Goal: Information Seeking & Learning: Learn about a topic

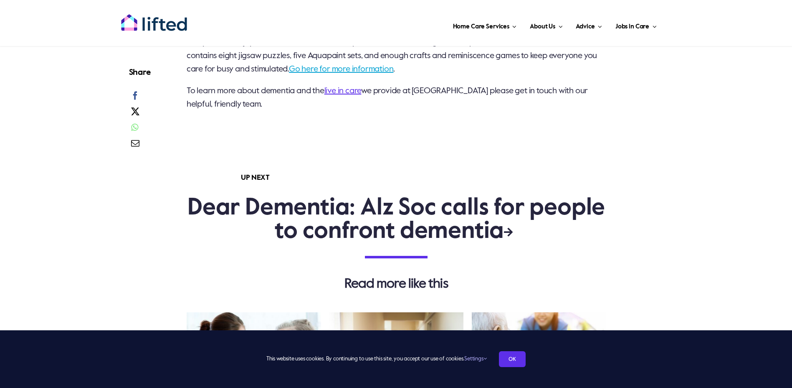
scroll to position [2130, 0]
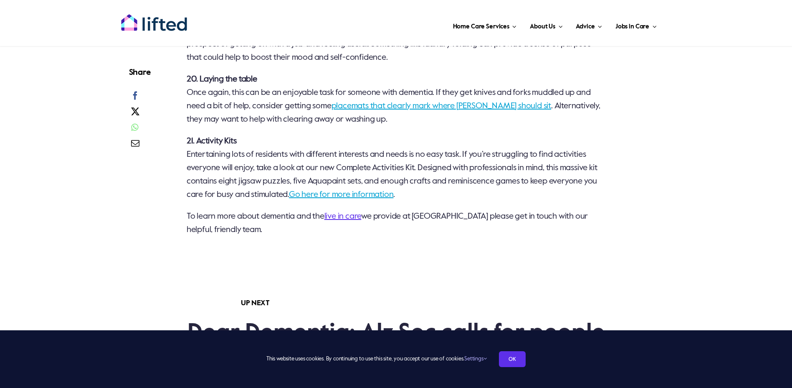
click at [351, 199] on link "Go here for more information" at bounding box center [341, 194] width 104 height 8
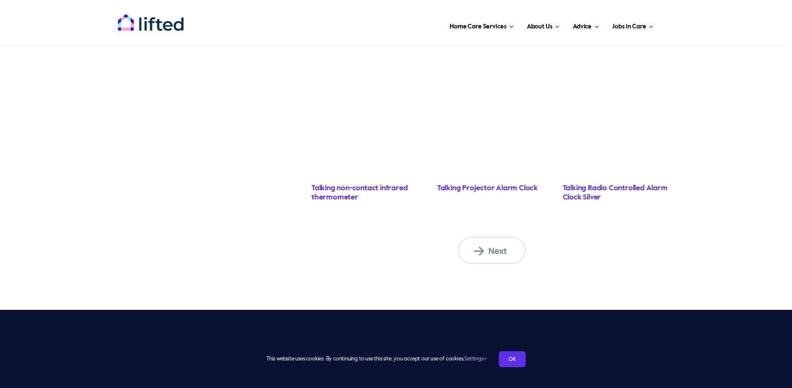
scroll to position [668, 0]
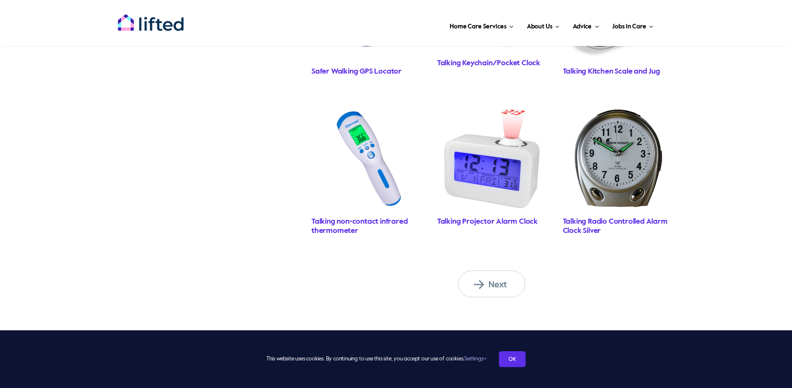
click at [492, 287] on span "Next" at bounding box center [497, 284] width 46 height 11
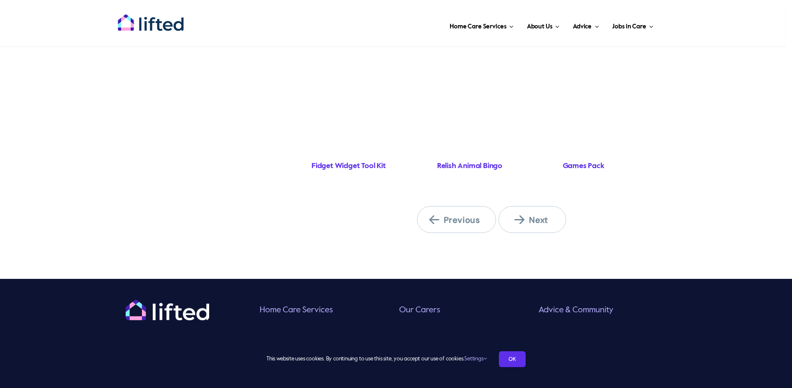
scroll to position [752, 0]
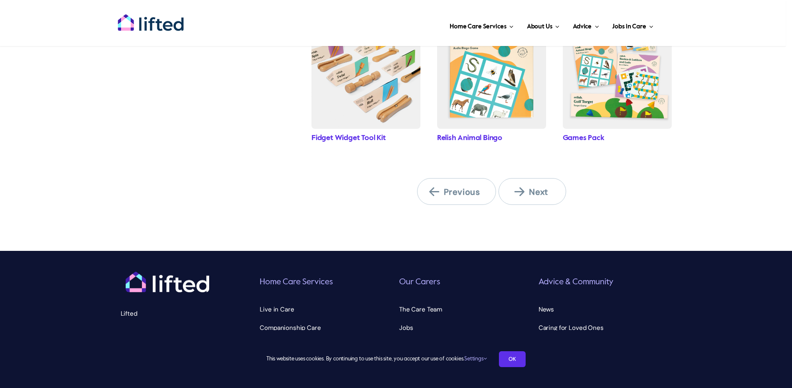
click at [541, 197] on link "Next" at bounding box center [532, 191] width 67 height 27
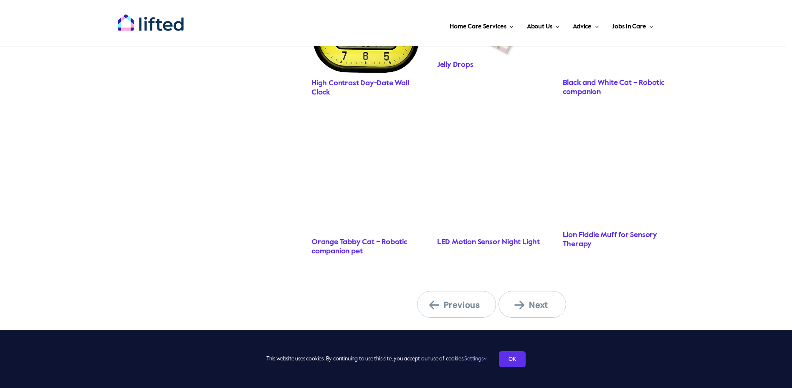
scroll to position [752, 0]
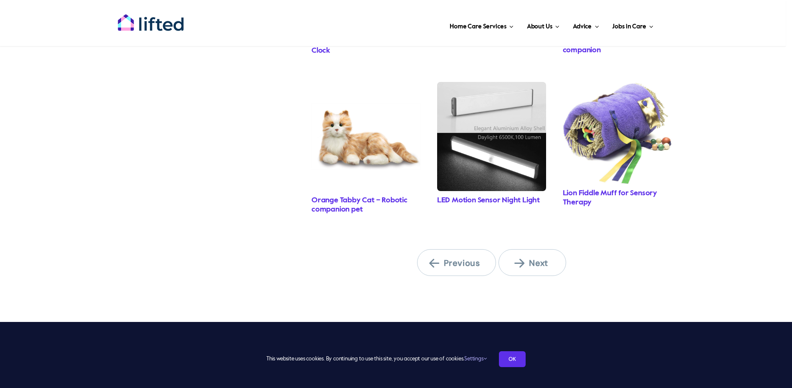
click at [534, 263] on span "Next" at bounding box center [538, 262] width 46 height 11
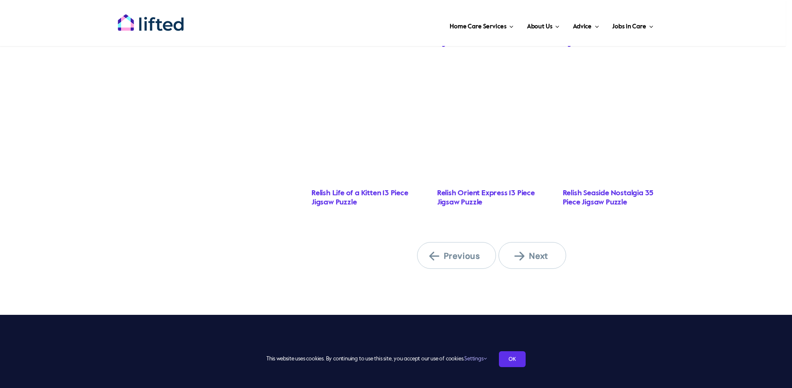
scroll to position [688, 0]
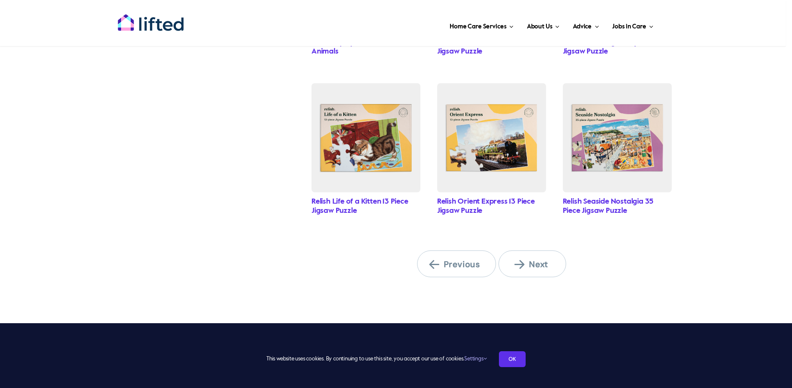
click at [513, 254] on link "Next" at bounding box center [532, 263] width 67 height 27
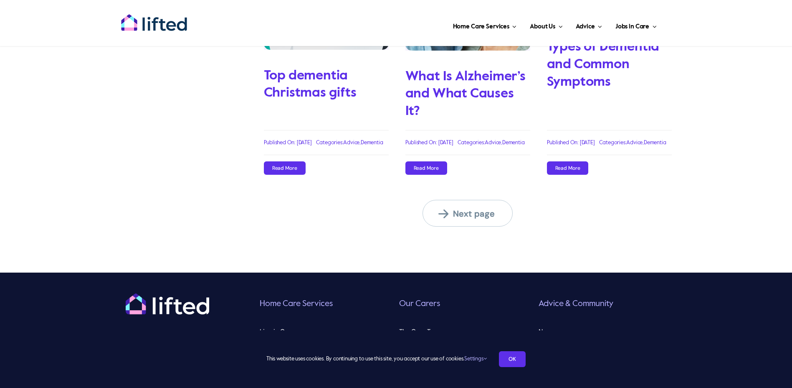
scroll to position [1107, 0]
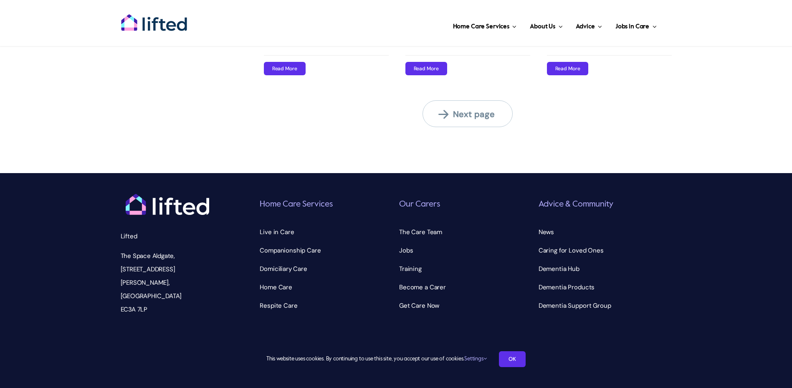
click at [465, 109] on span "Next page" at bounding box center [473, 114] width 69 height 11
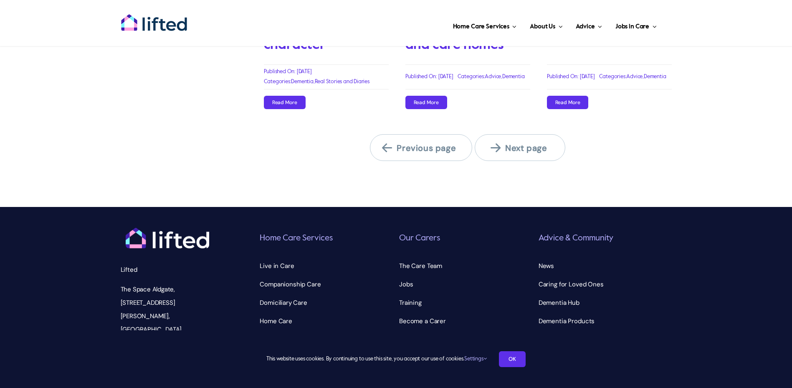
scroll to position [1112, 0]
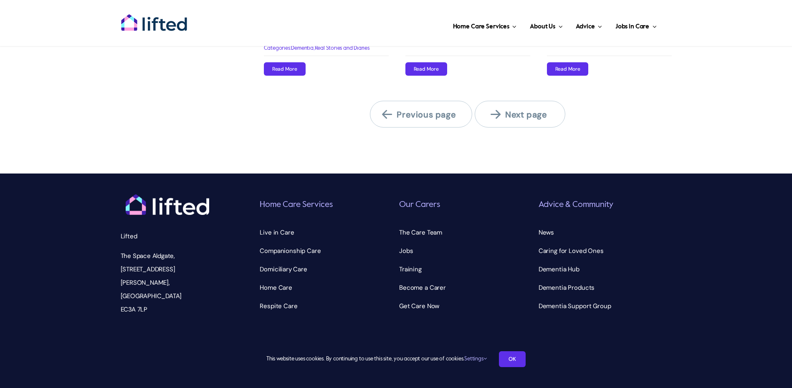
click at [513, 109] on span "Next page" at bounding box center [525, 114] width 69 height 11
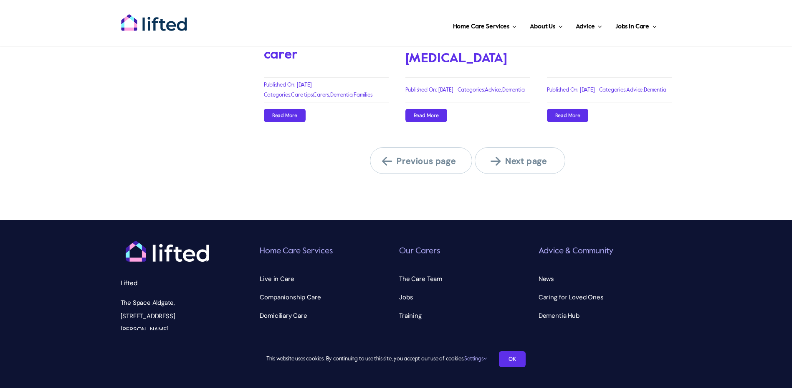
scroll to position [1128, 0]
